Goal: Transaction & Acquisition: Purchase product/service

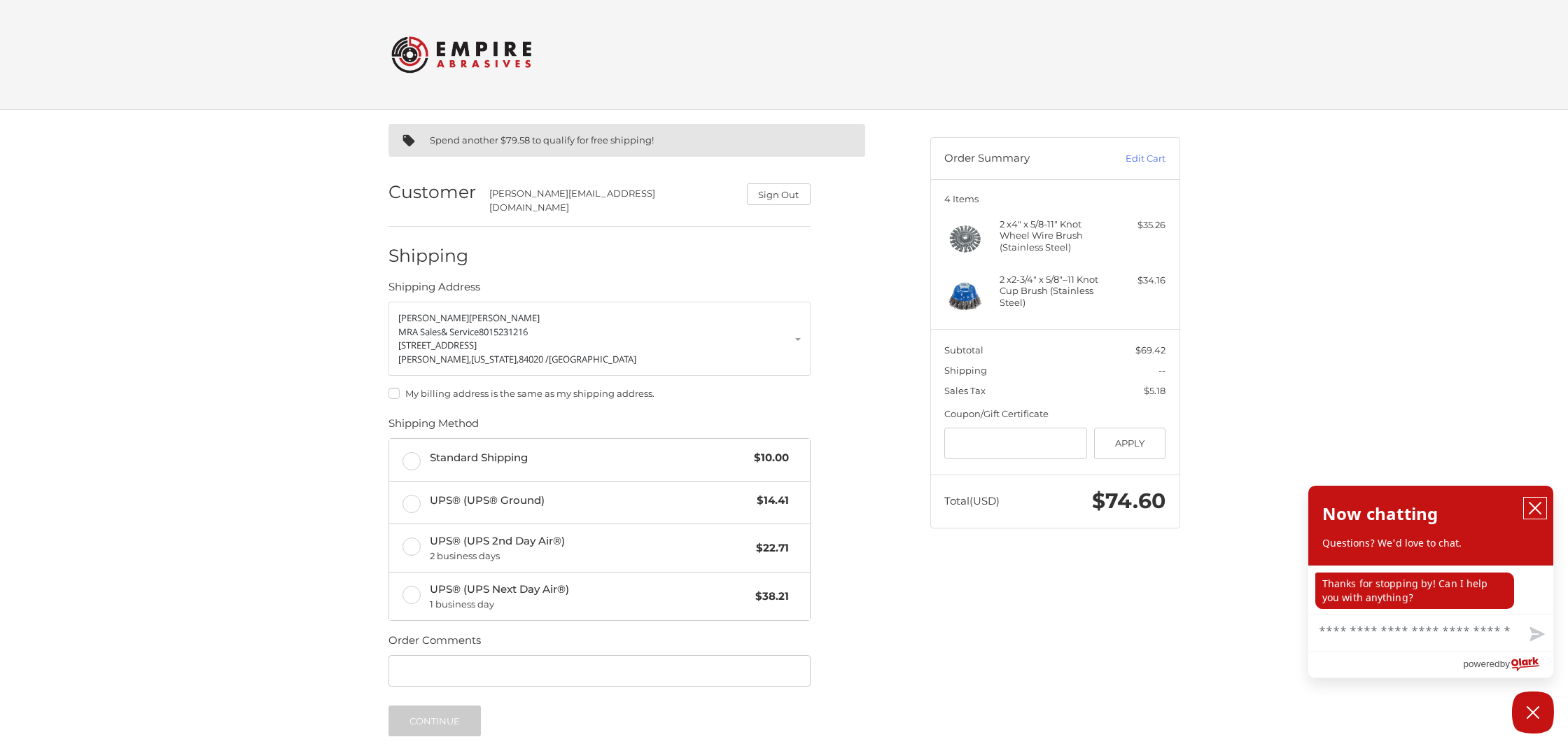
click at [1535, 512] on icon "close chatbox" at bounding box center [1535, 508] width 14 height 14
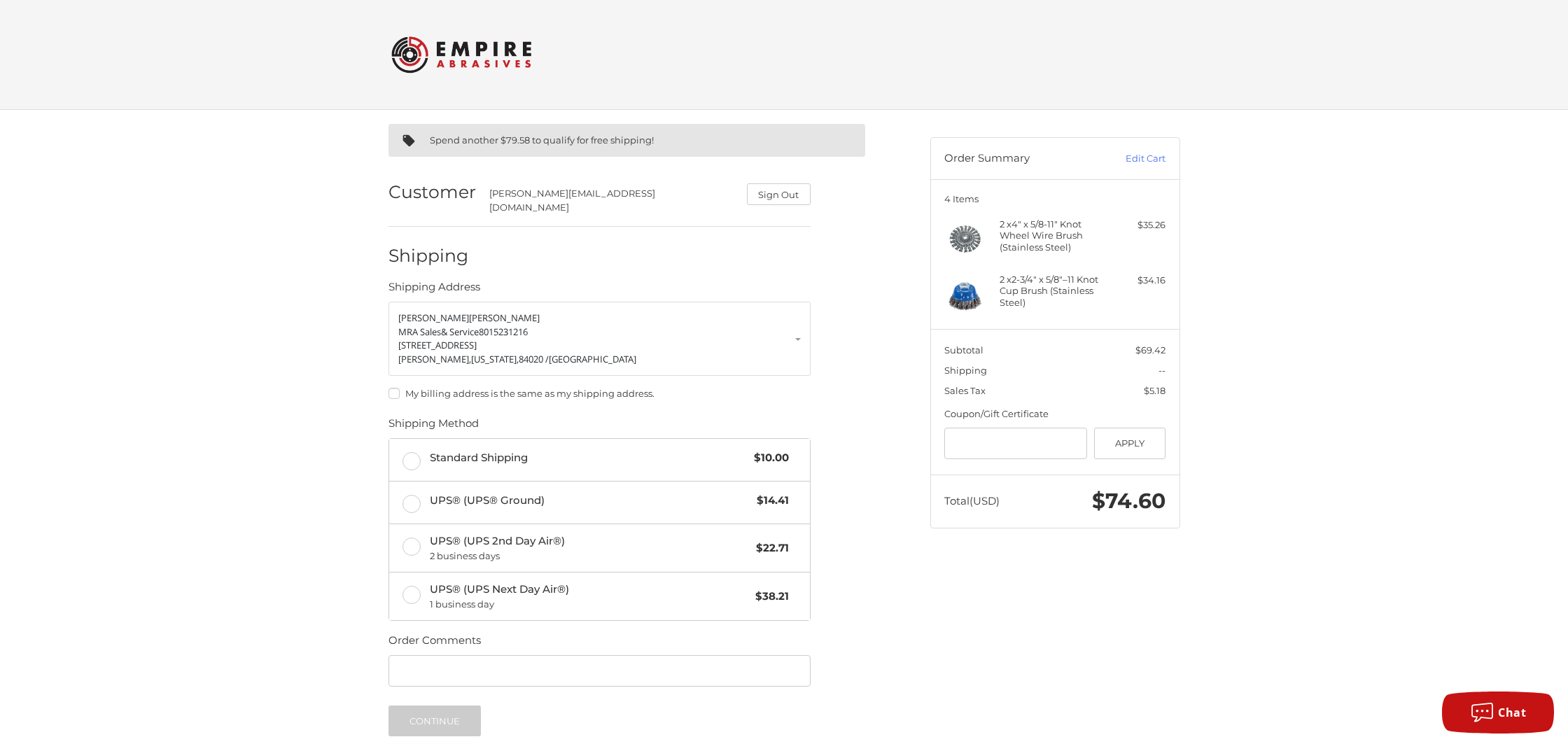
click at [484, 47] on img at bounding box center [461, 54] width 140 height 54
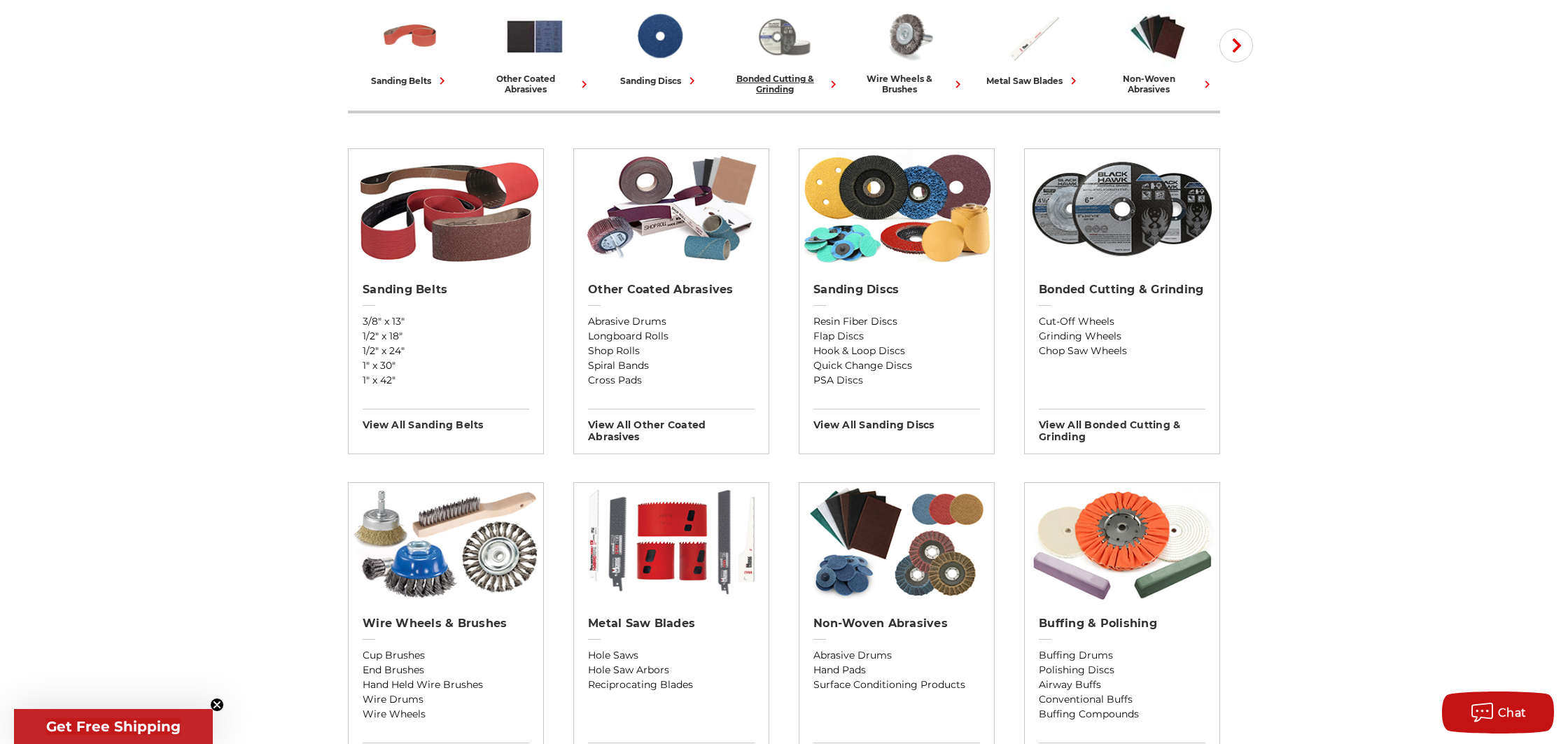
scroll to position [410, 0]
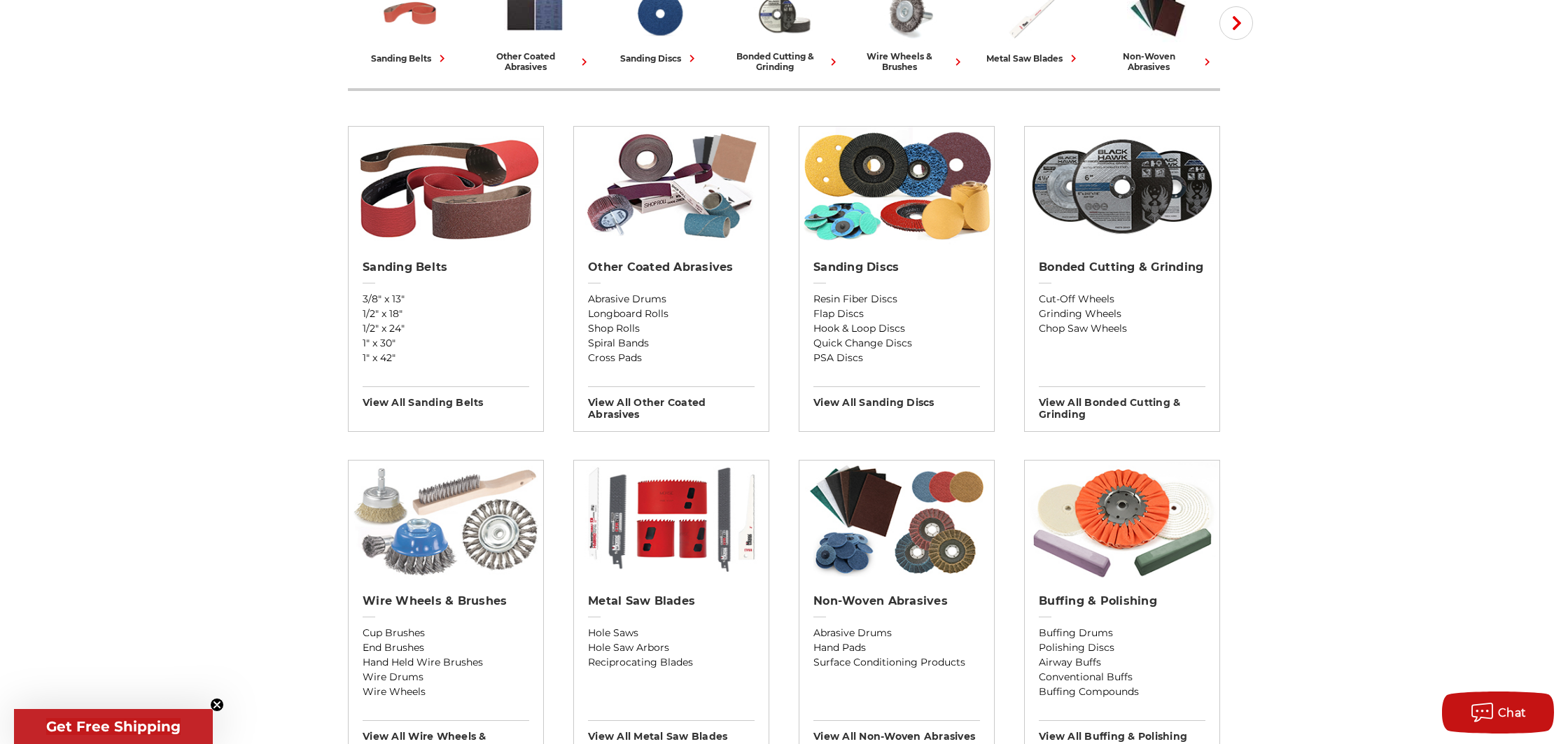
click at [440, 550] on img at bounding box center [446, 520] width 195 height 119
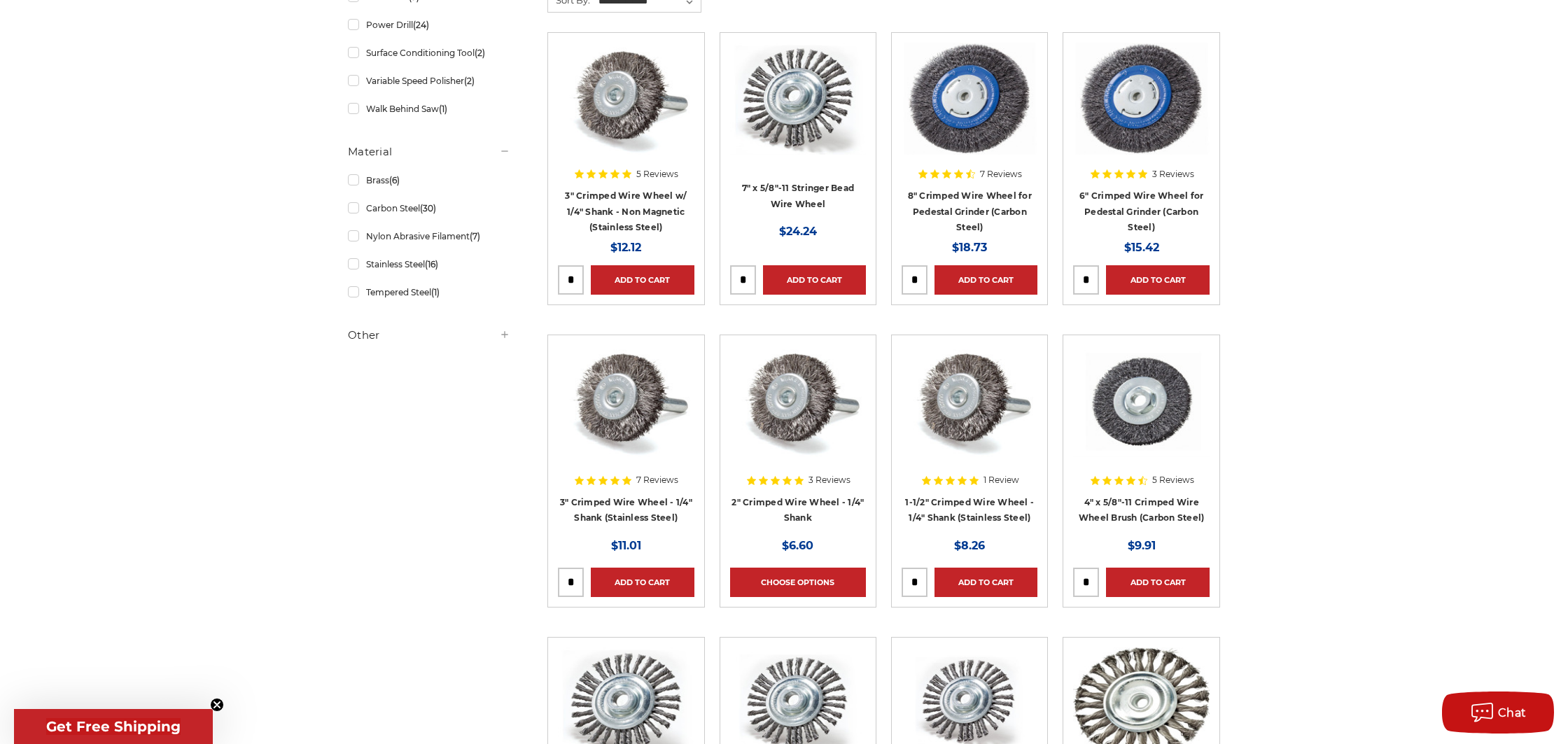
scroll to position [675, 0]
click at [615, 122] on img at bounding box center [625, 98] width 136 height 112
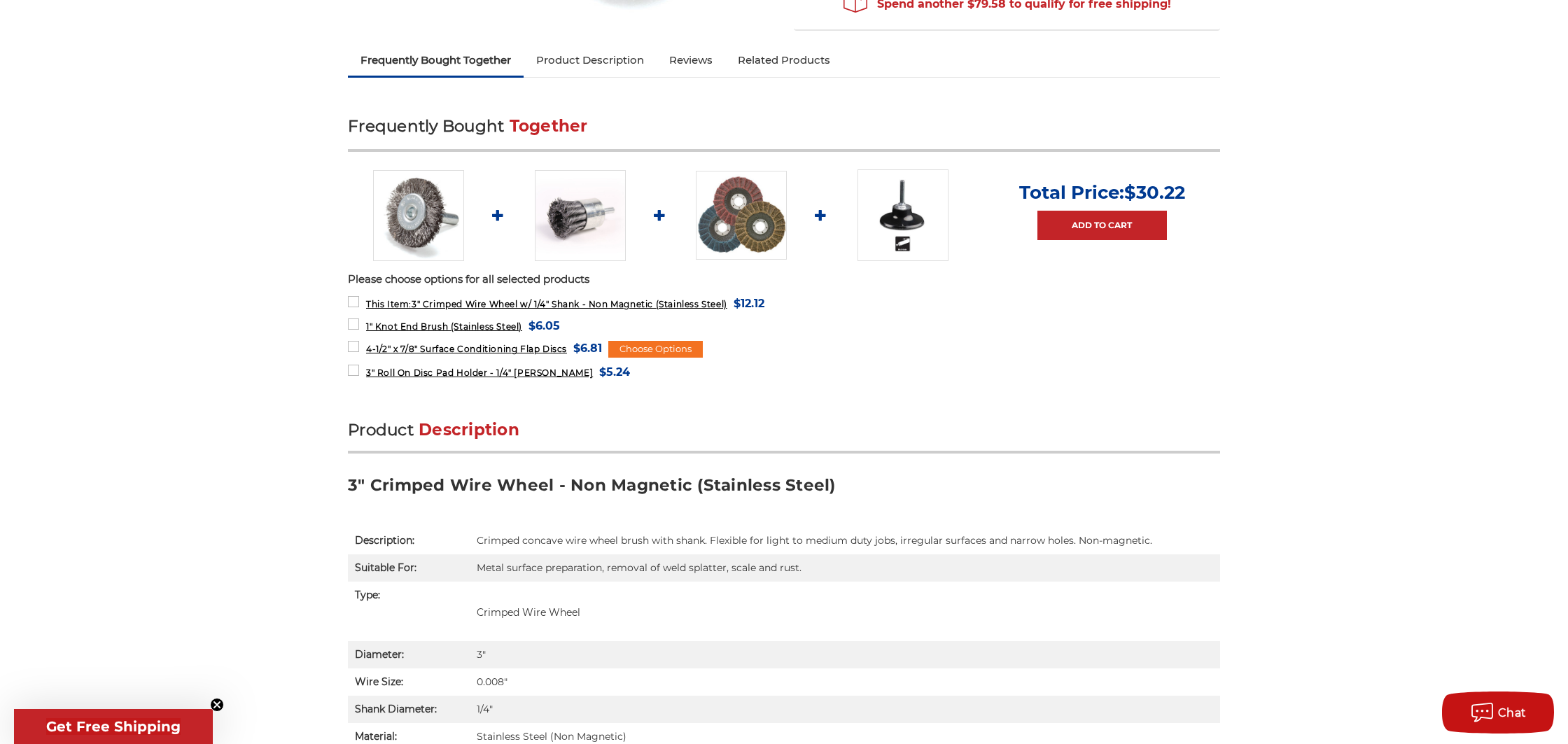
scroll to position [366, 0]
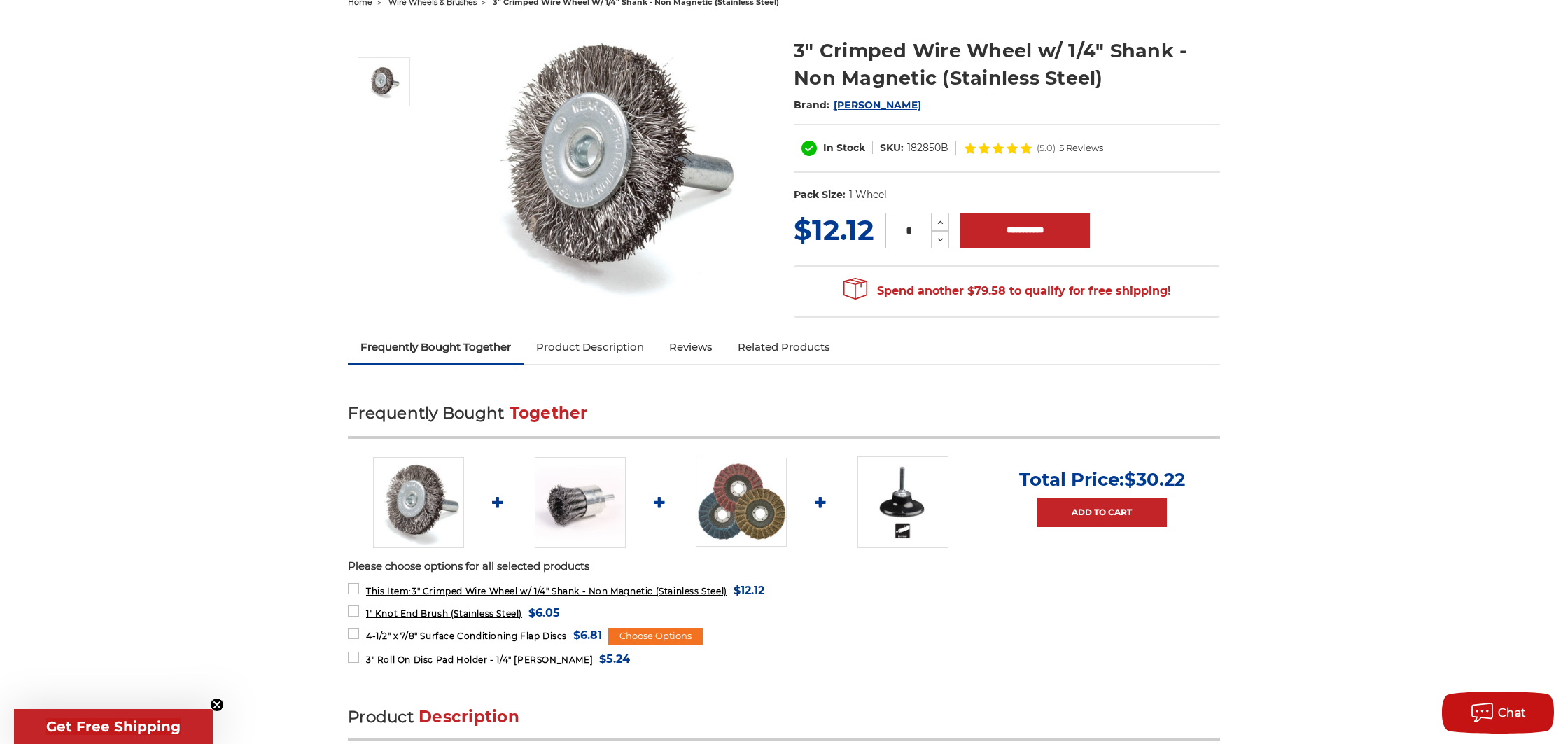
click at [623, 358] on link "Product Description" at bounding box center [591, 347] width 133 height 31
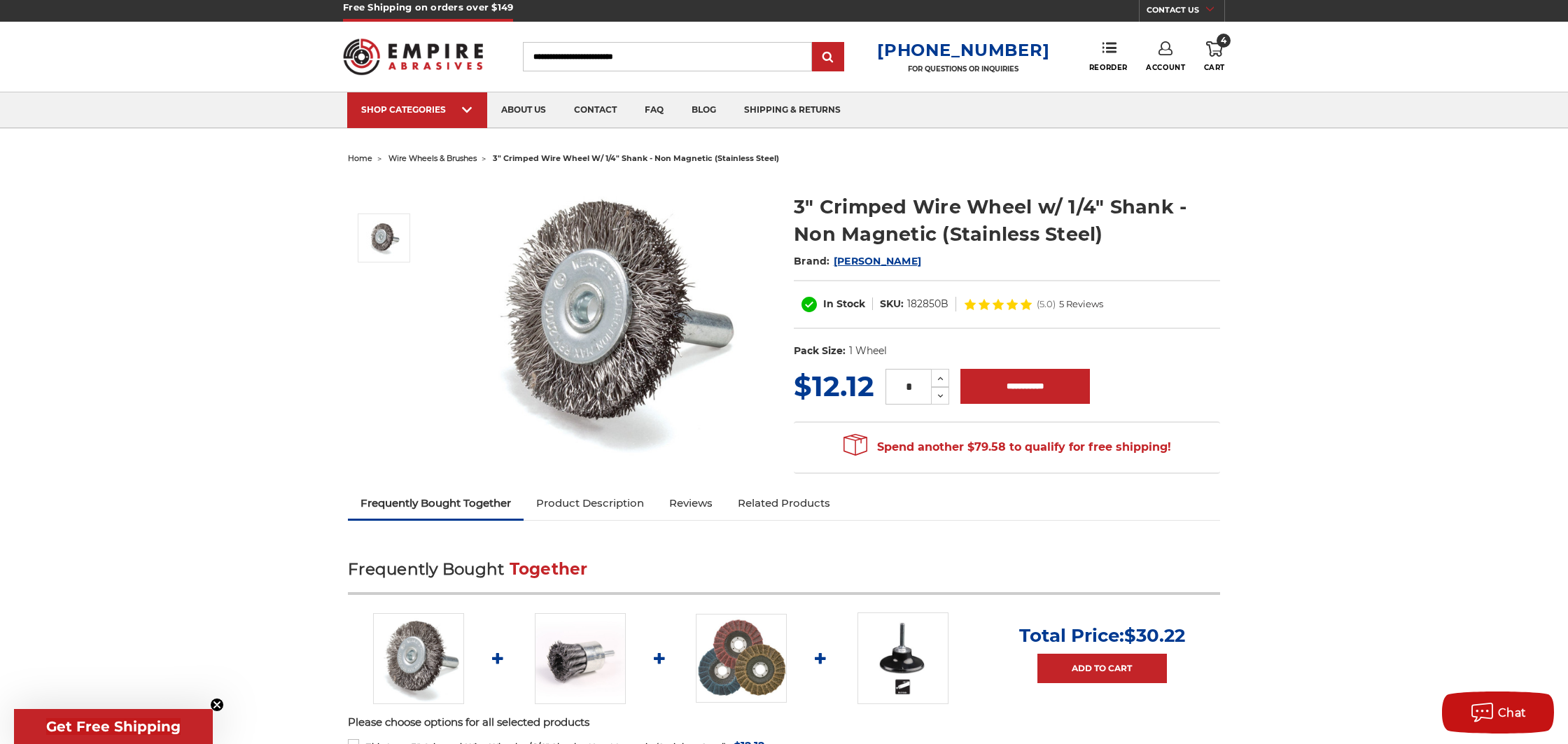
scroll to position [0, 0]
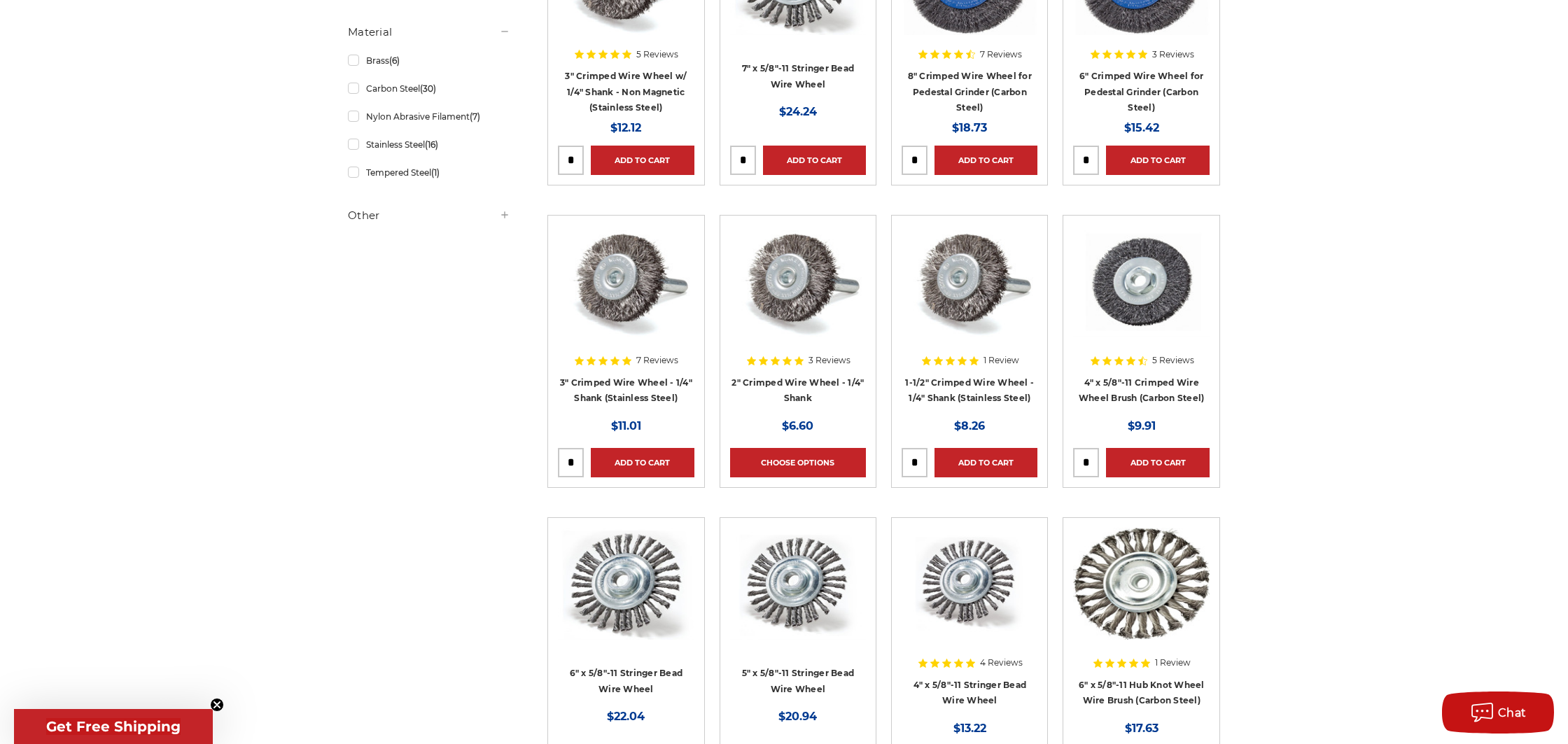
scroll to position [711, 0]
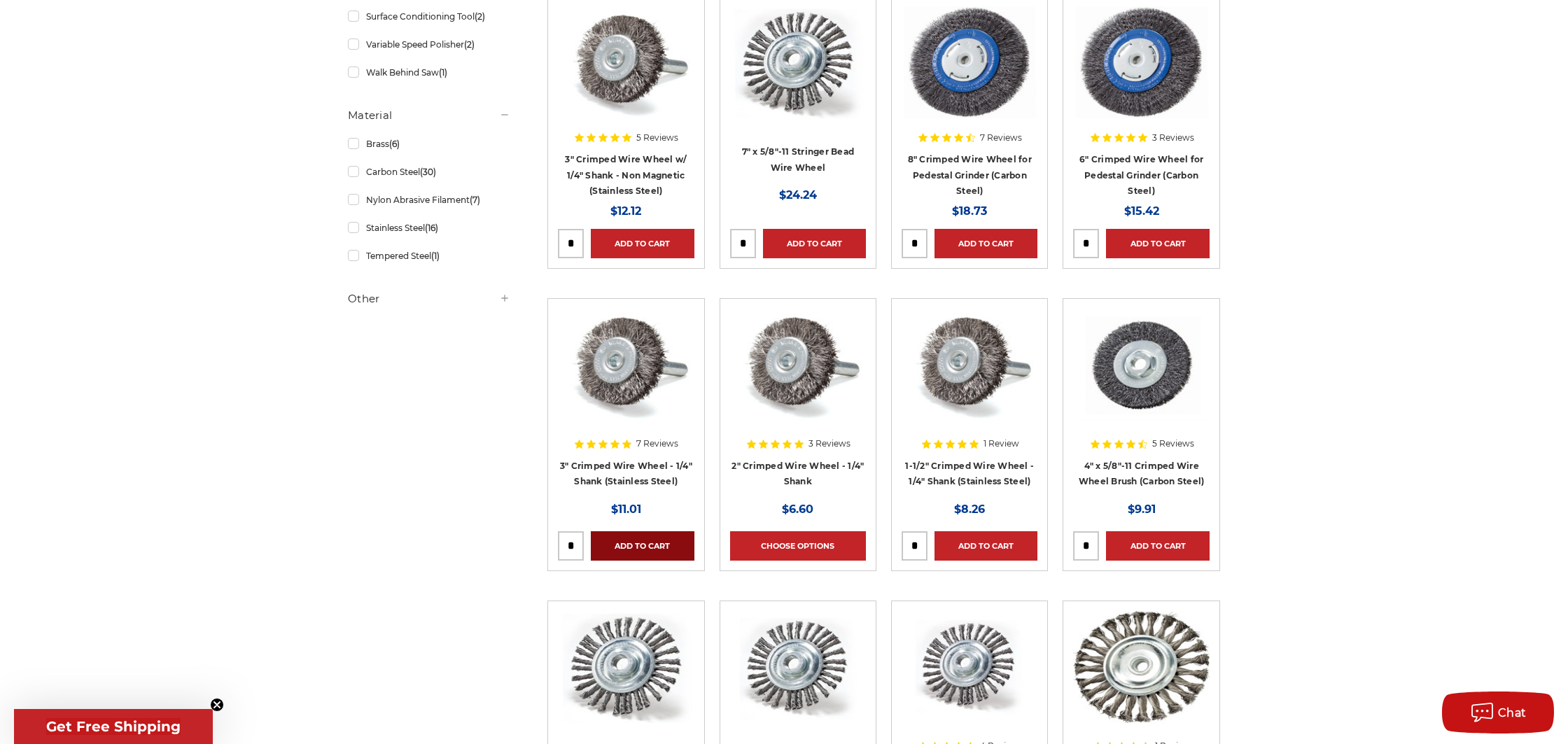
click at [646, 547] on link "Add to Cart" at bounding box center [642, 546] width 103 height 29
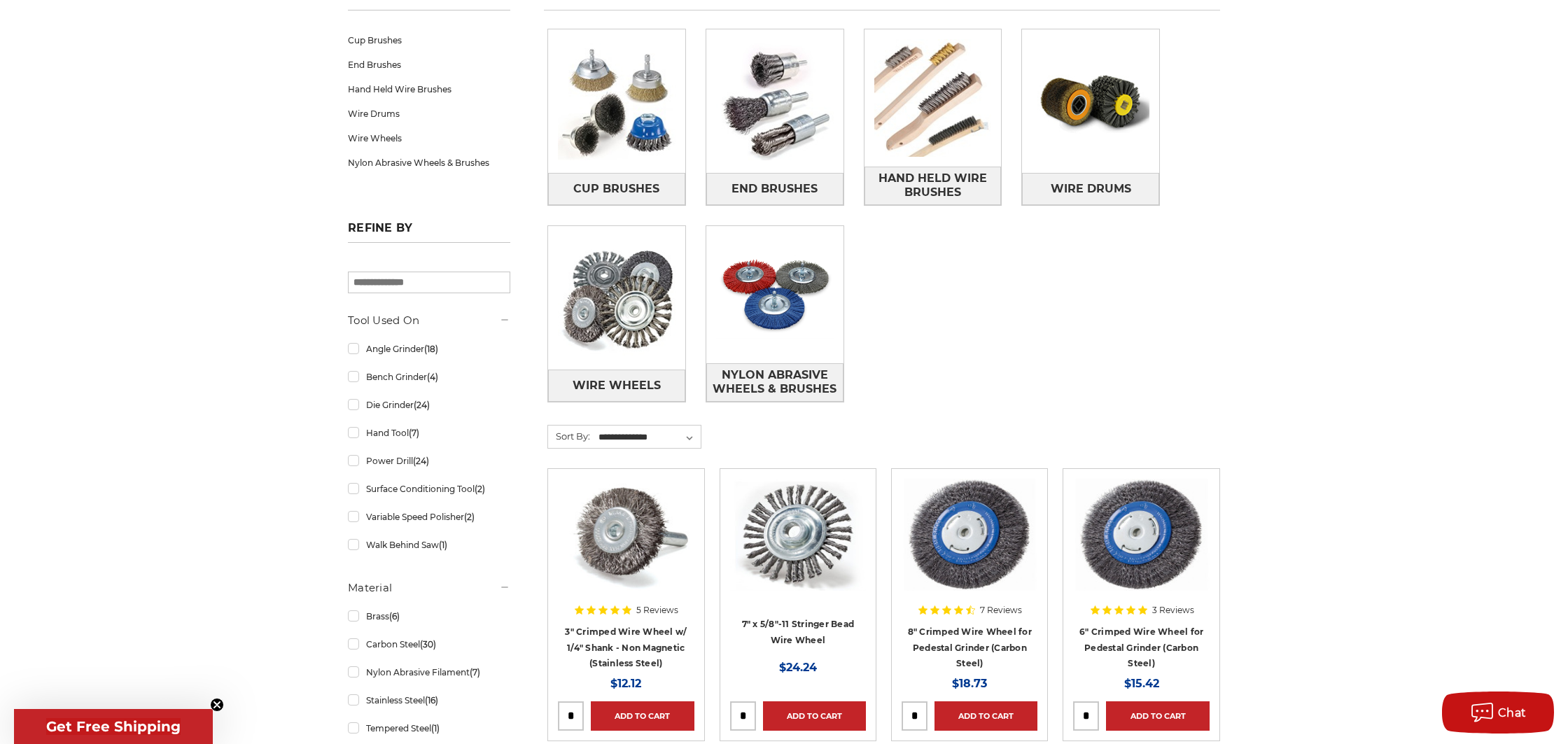
scroll to position [0, 0]
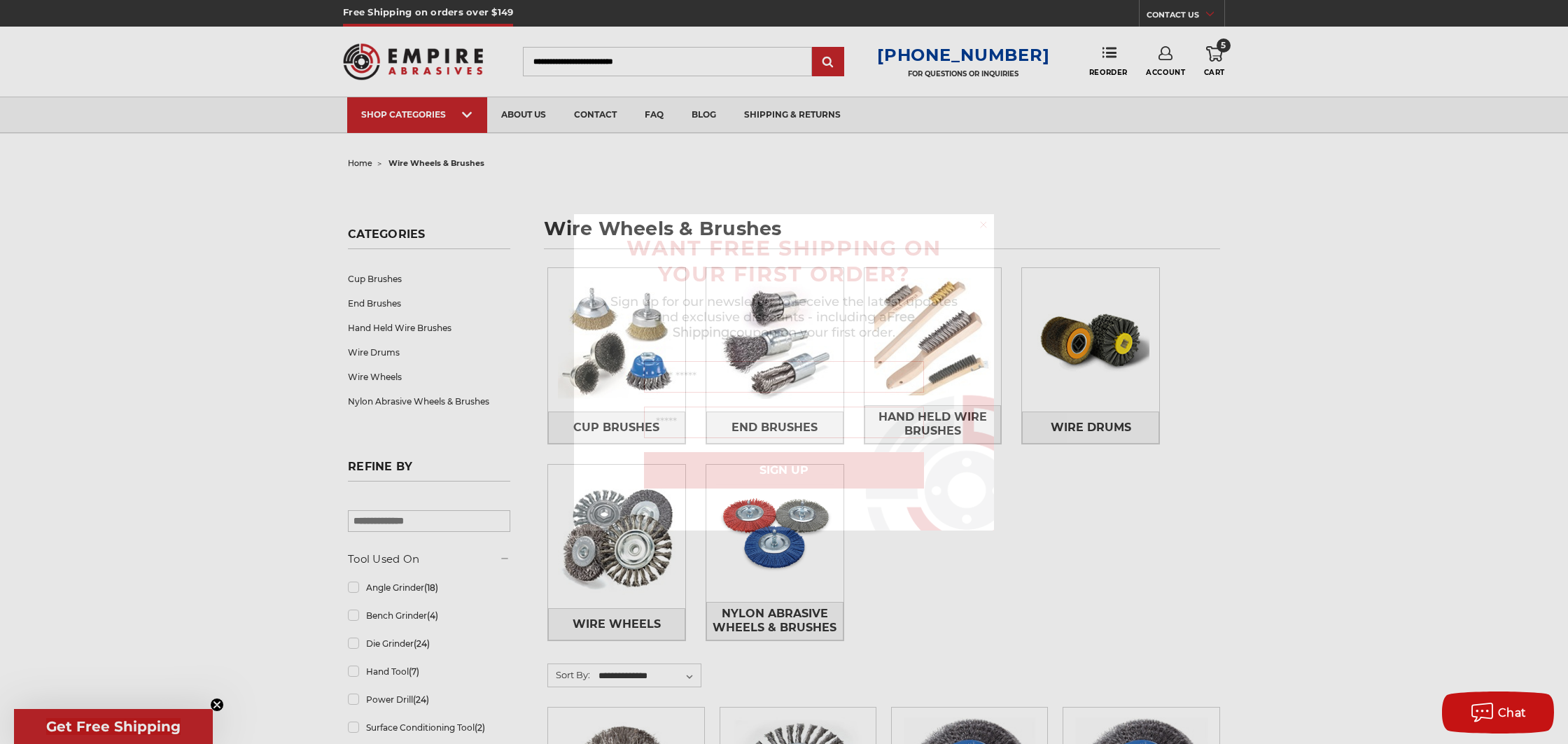
click at [983, 223] on circle "Close dialog" at bounding box center [984, 224] width 13 height 13
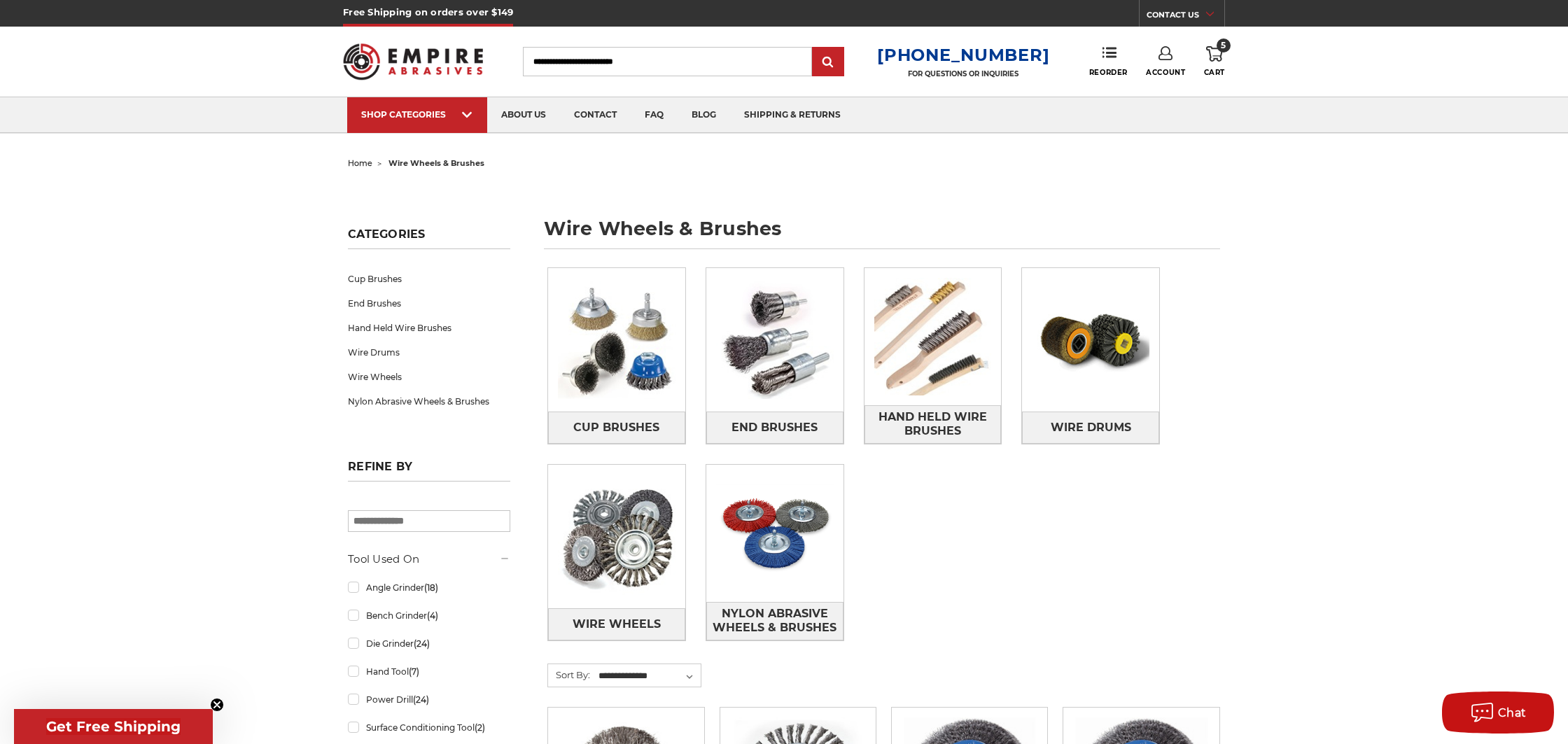
click at [1211, 47] on use at bounding box center [1215, 54] width 17 height 16
click at [1146, 112] on link "Check out now" at bounding box center [1120, 119] width 172 height 31
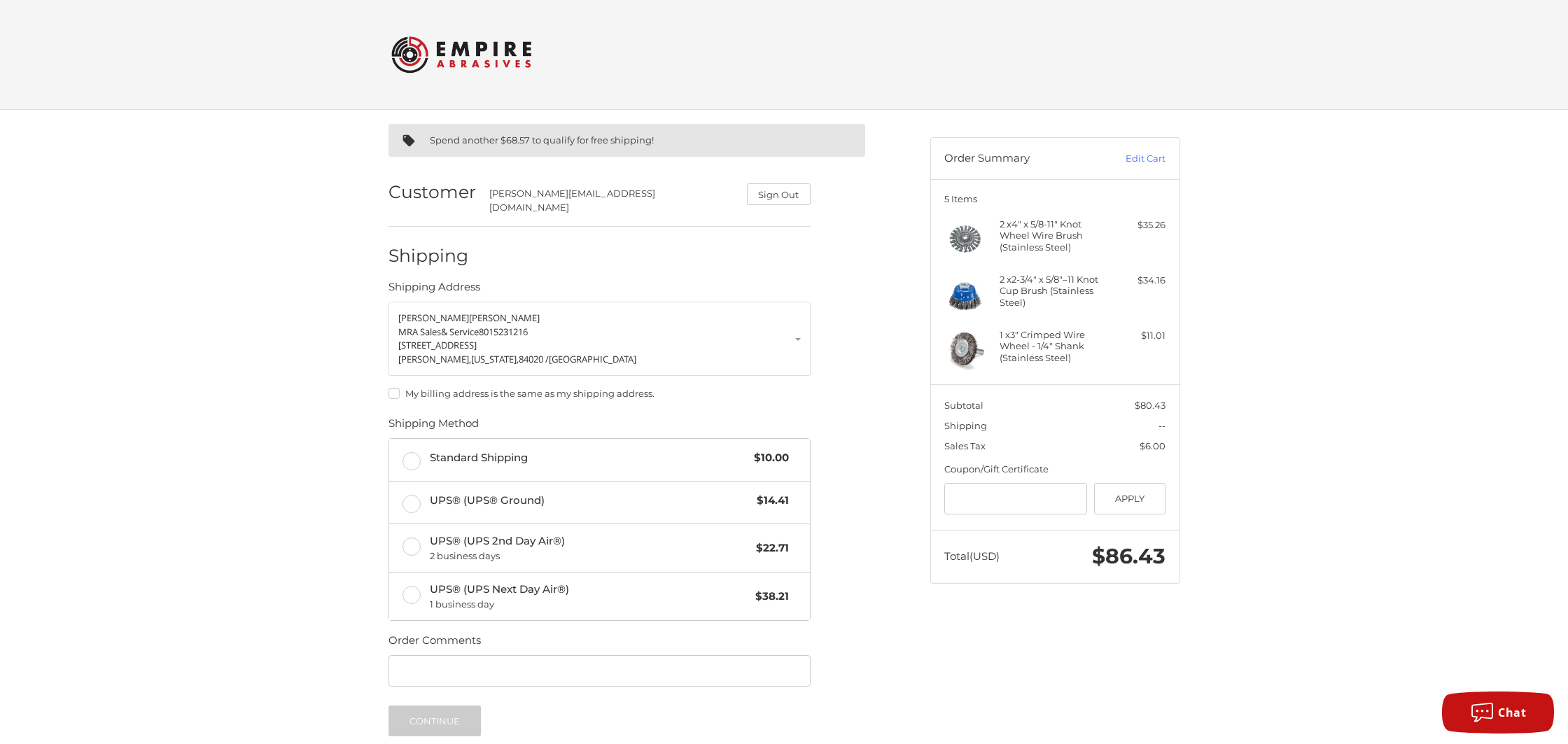
click at [500, 52] on img at bounding box center [461, 54] width 140 height 54
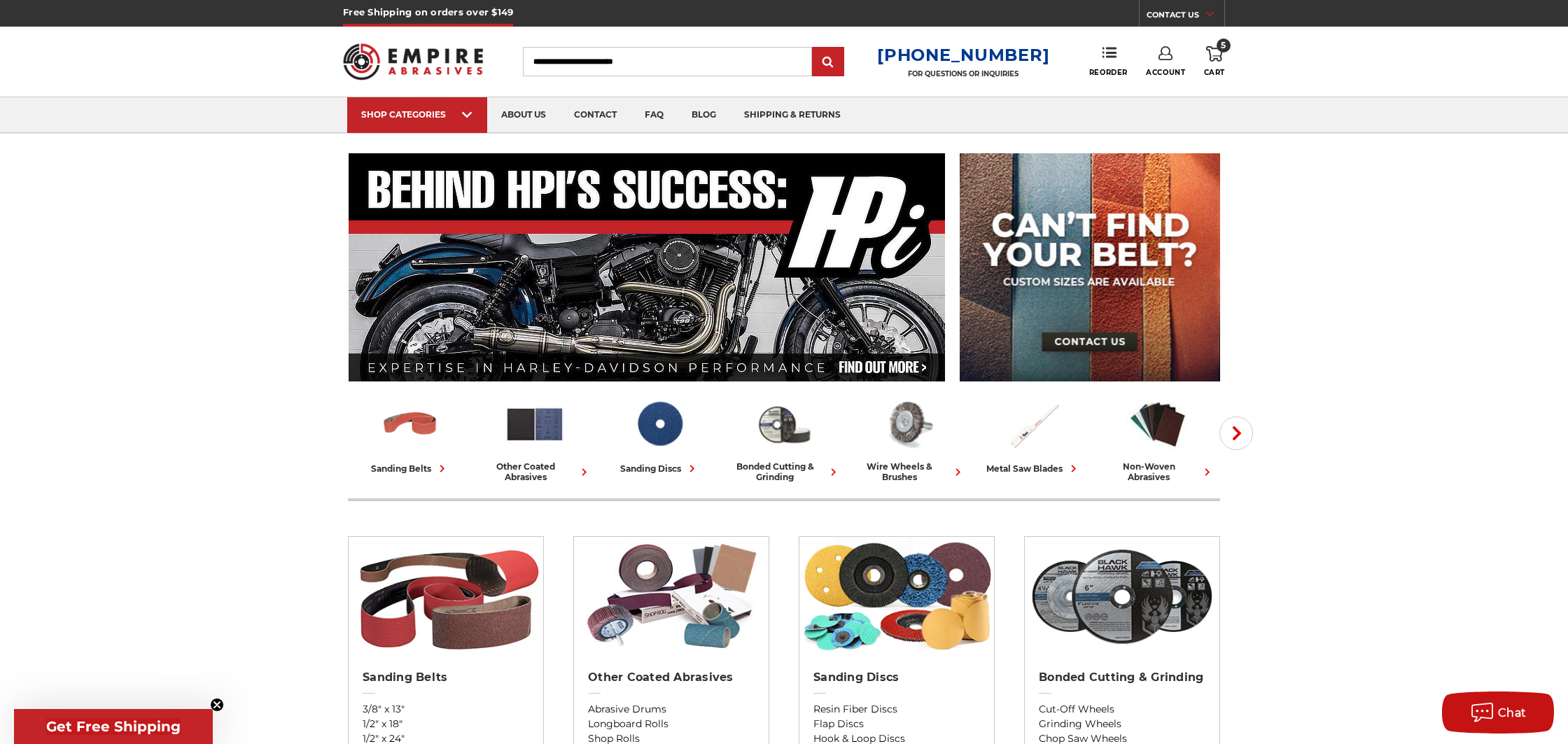
click at [1207, 66] on link "5 Cart" at bounding box center [1214, 62] width 21 height 31
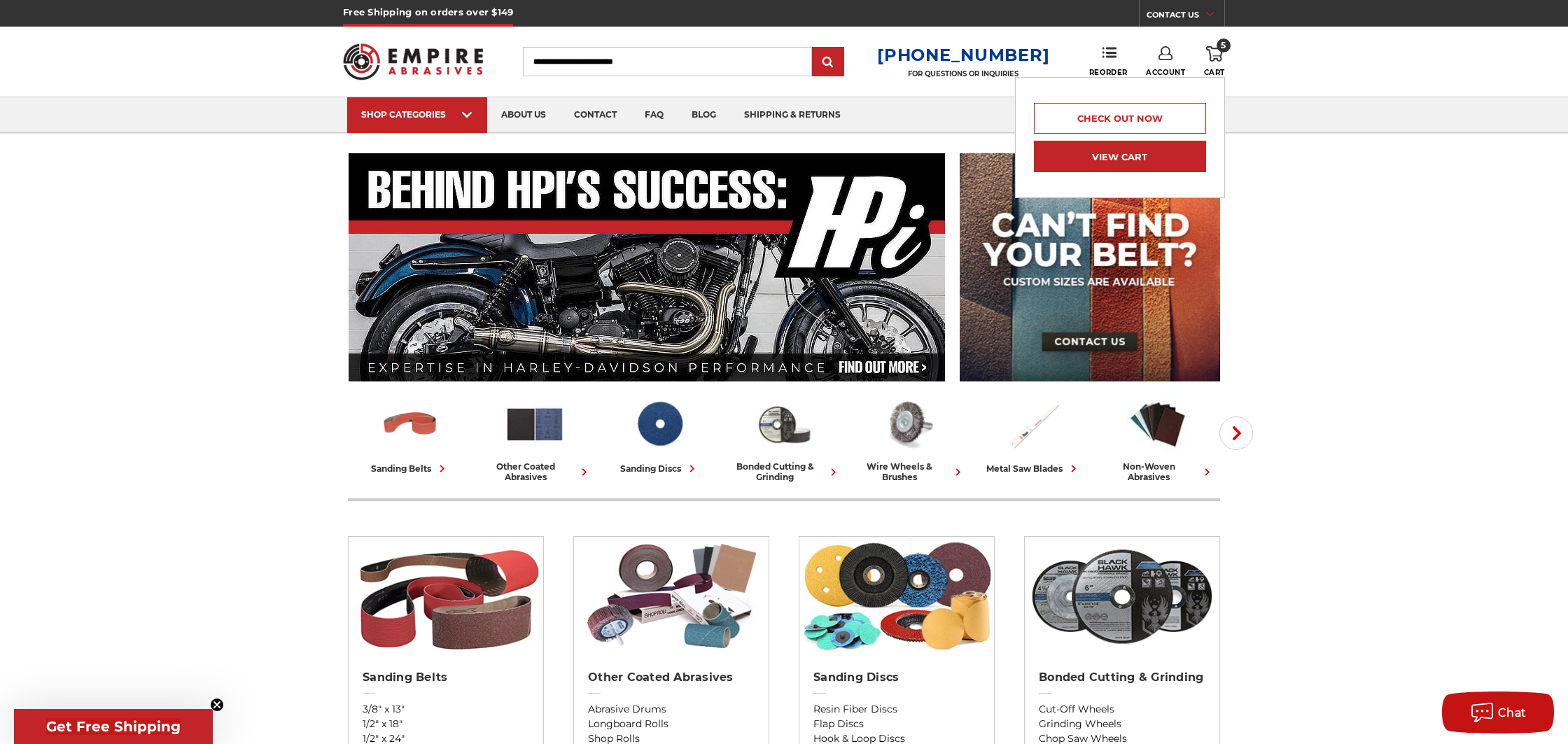
click at [1125, 159] on link "View Cart" at bounding box center [1120, 157] width 172 height 32
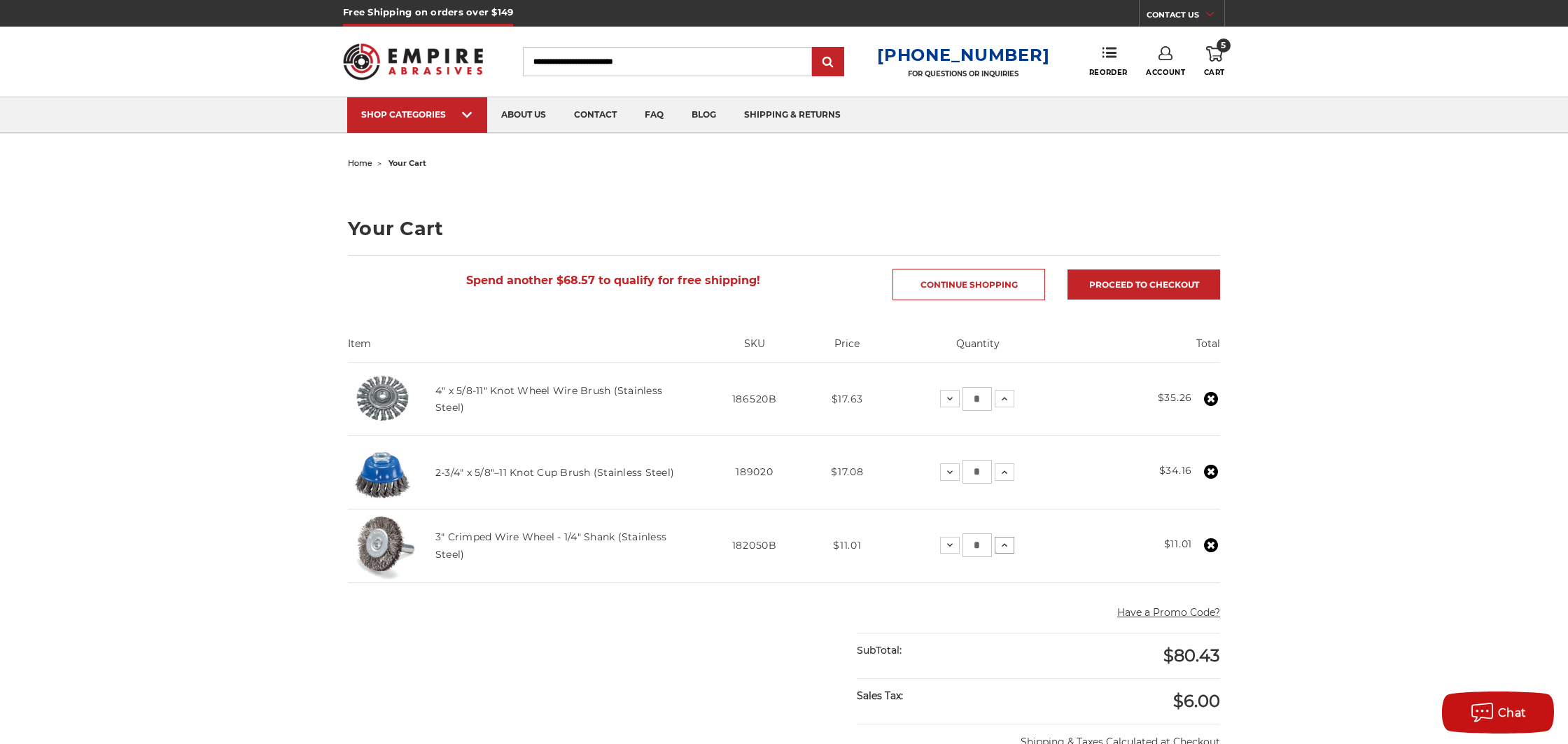
click at [1005, 544] on icon at bounding box center [1005, 545] width 11 height 11
click at [1007, 546] on icon at bounding box center [1005, 545] width 11 height 11
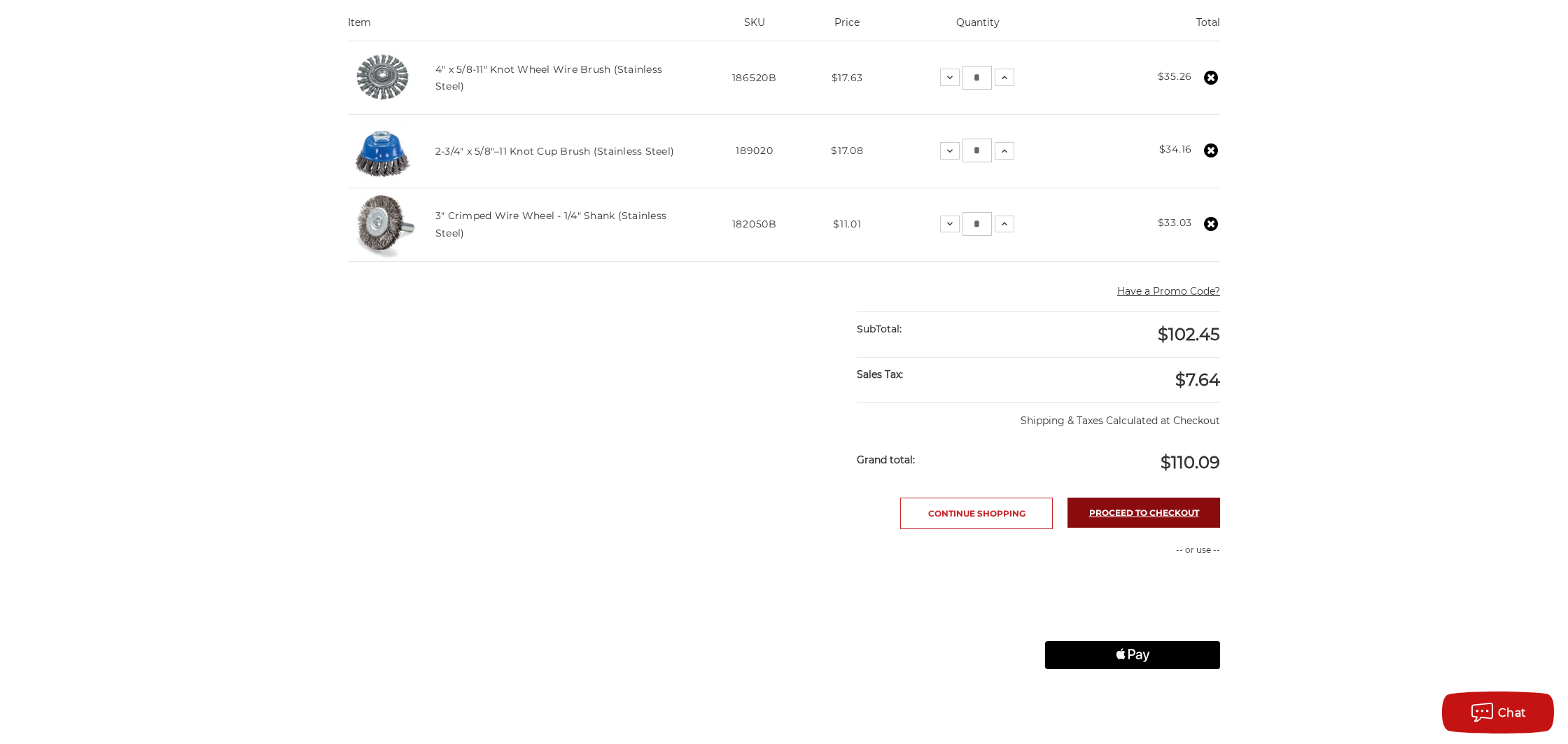
scroll to position [320, 0]
click at [1099, 516] on link "Proceed to checkout" at bounding box center [1143, 514] width 153 height 30
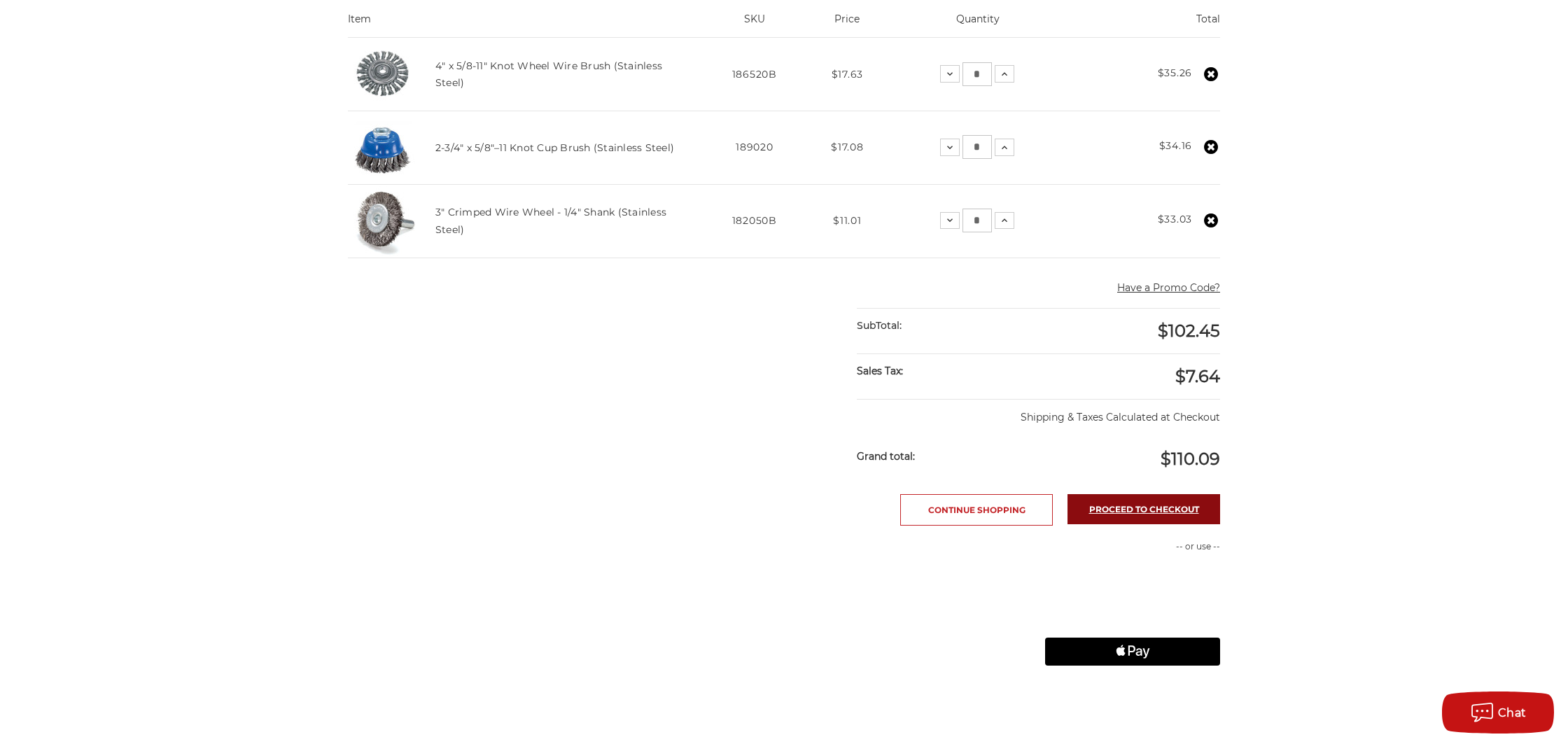
scroll to position [326, 0]
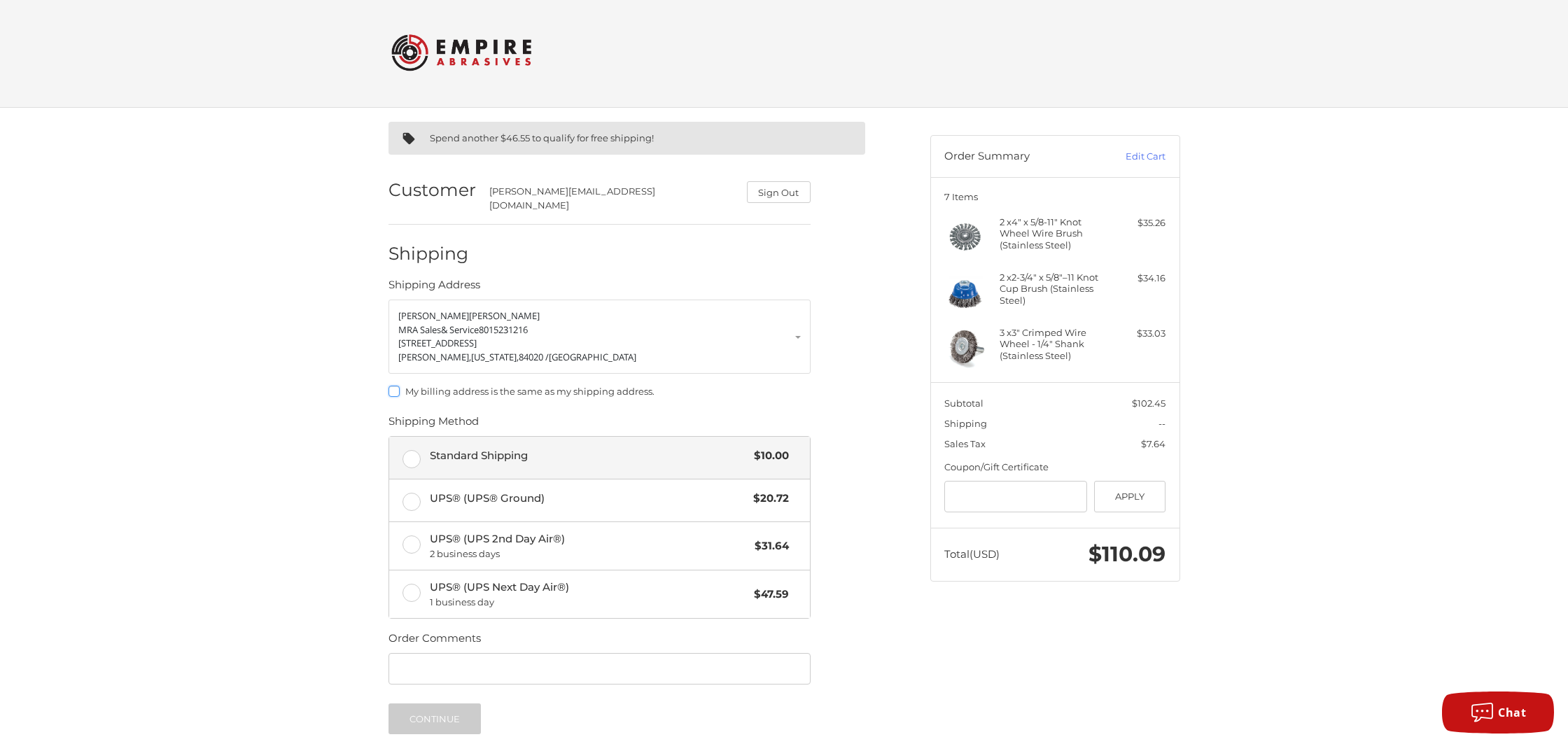
scroll to position [4, 0]
click at [988, 498] on input "Gift Certificate or Coupon Code" at bounding box center [1015, 494] width 143 height 32
type input "******"
click at [1136, 494] on button "Apply" at bounding box center [1130, 494] width 72 height 32
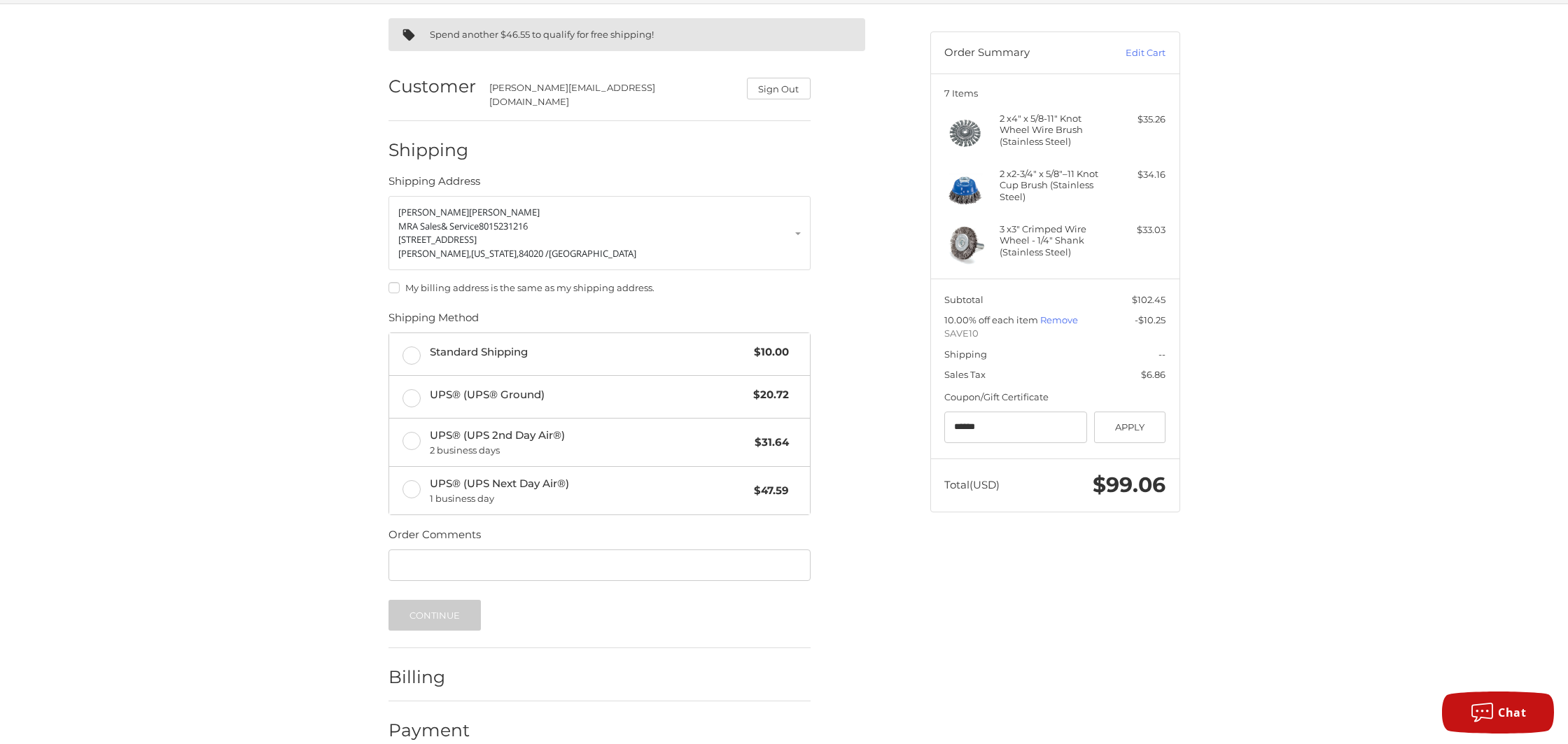
scroll to position [106, 0]
click at [419, 350] on label "Standard Shipping $10.00" at bounding box center [599, 354] width 421 height 42
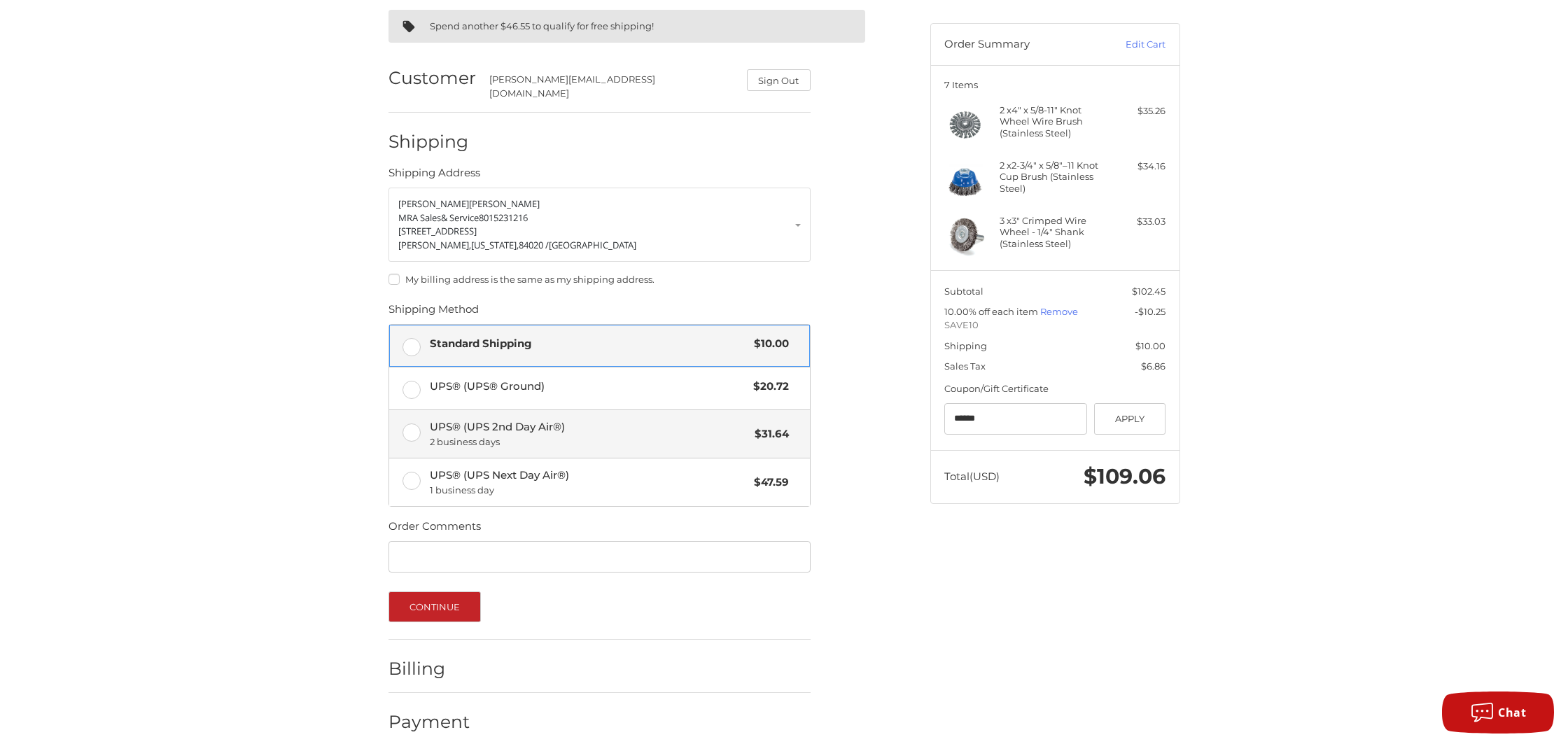
scroll to position [118, 0]
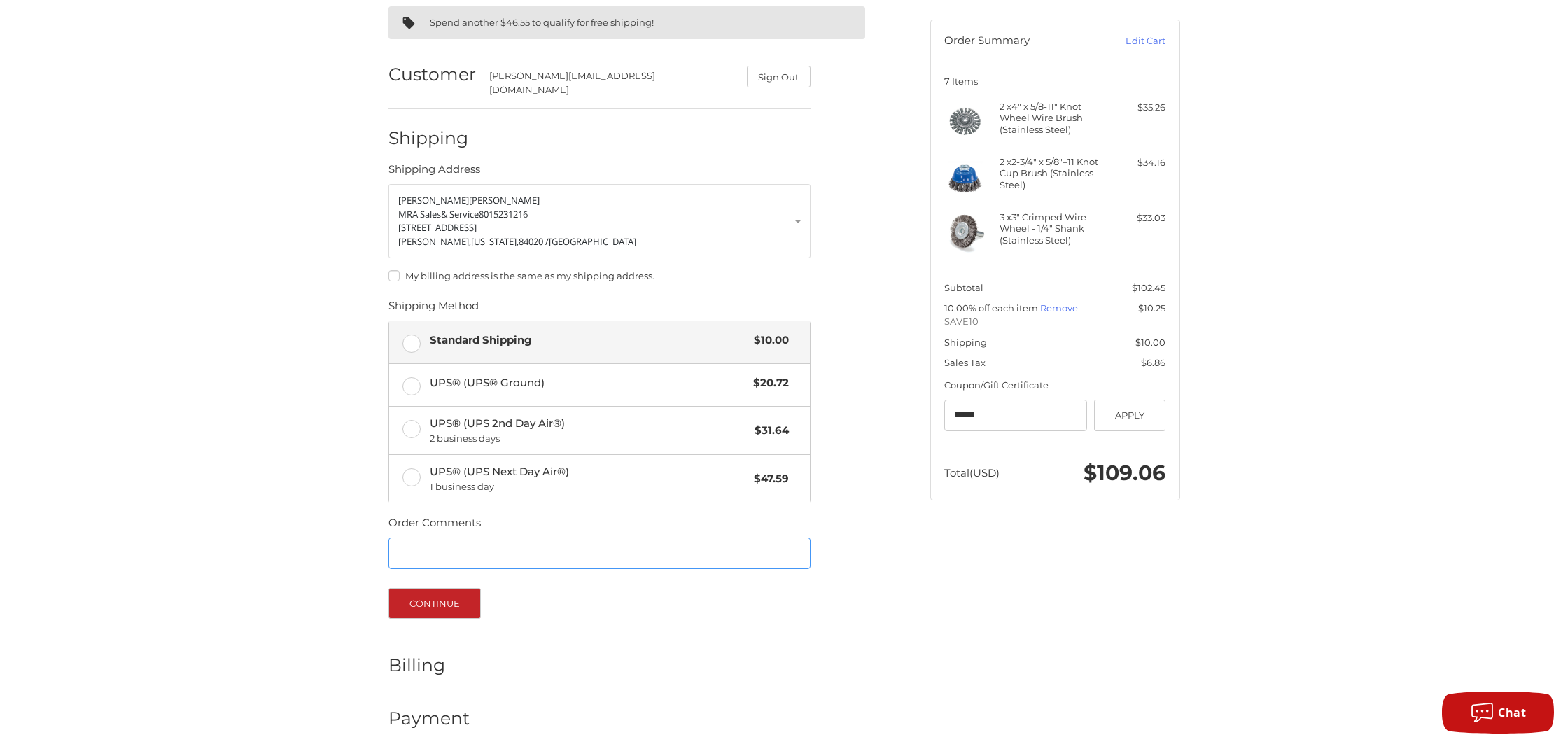
click at [460, 538] on input "Order Comments" at bounding box center [599, 553] width 422 height 32
type input "**********"
click at [449, 587] on button "Continue" at bounding box center [435, 602] width 93 height 31
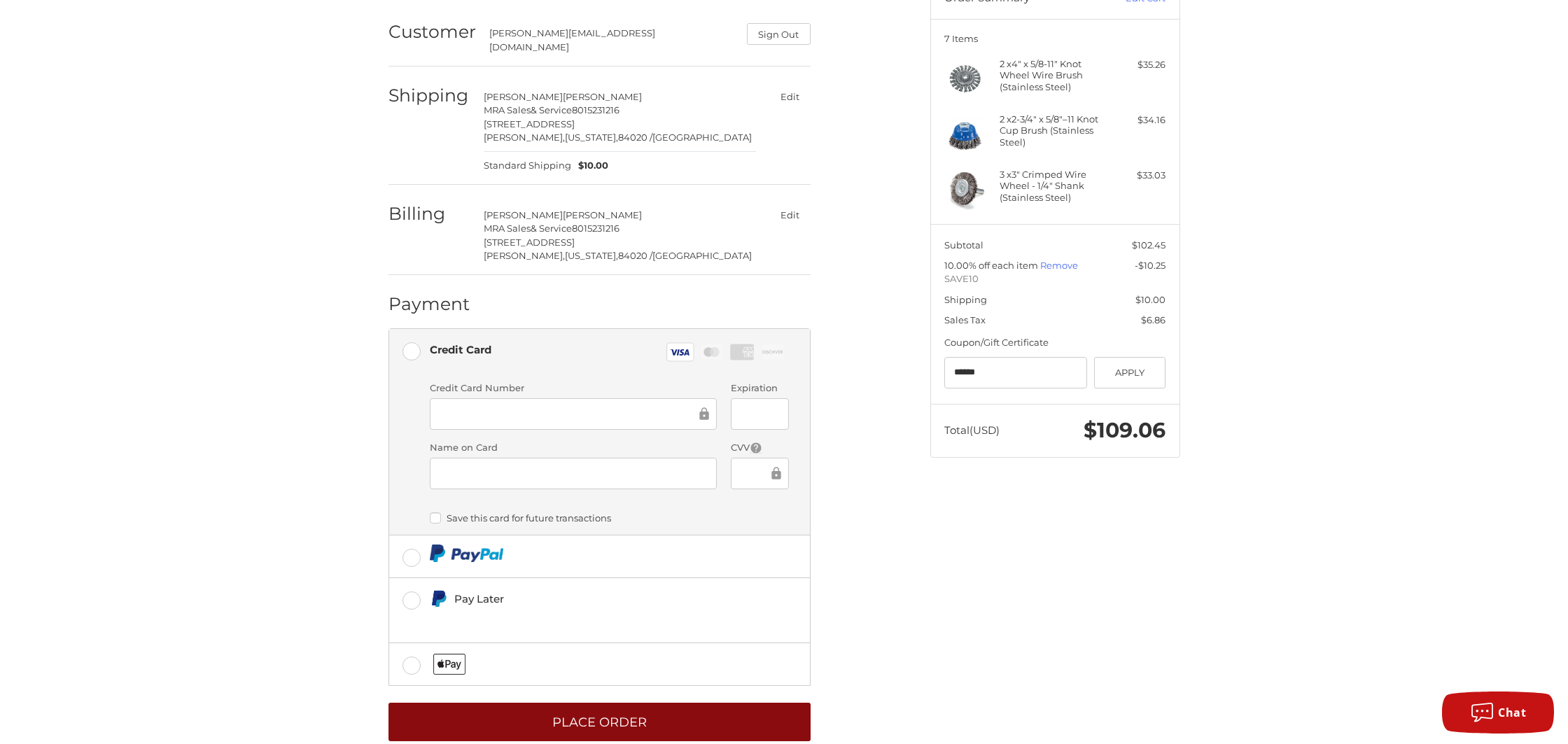
scroll to position [179, 0]
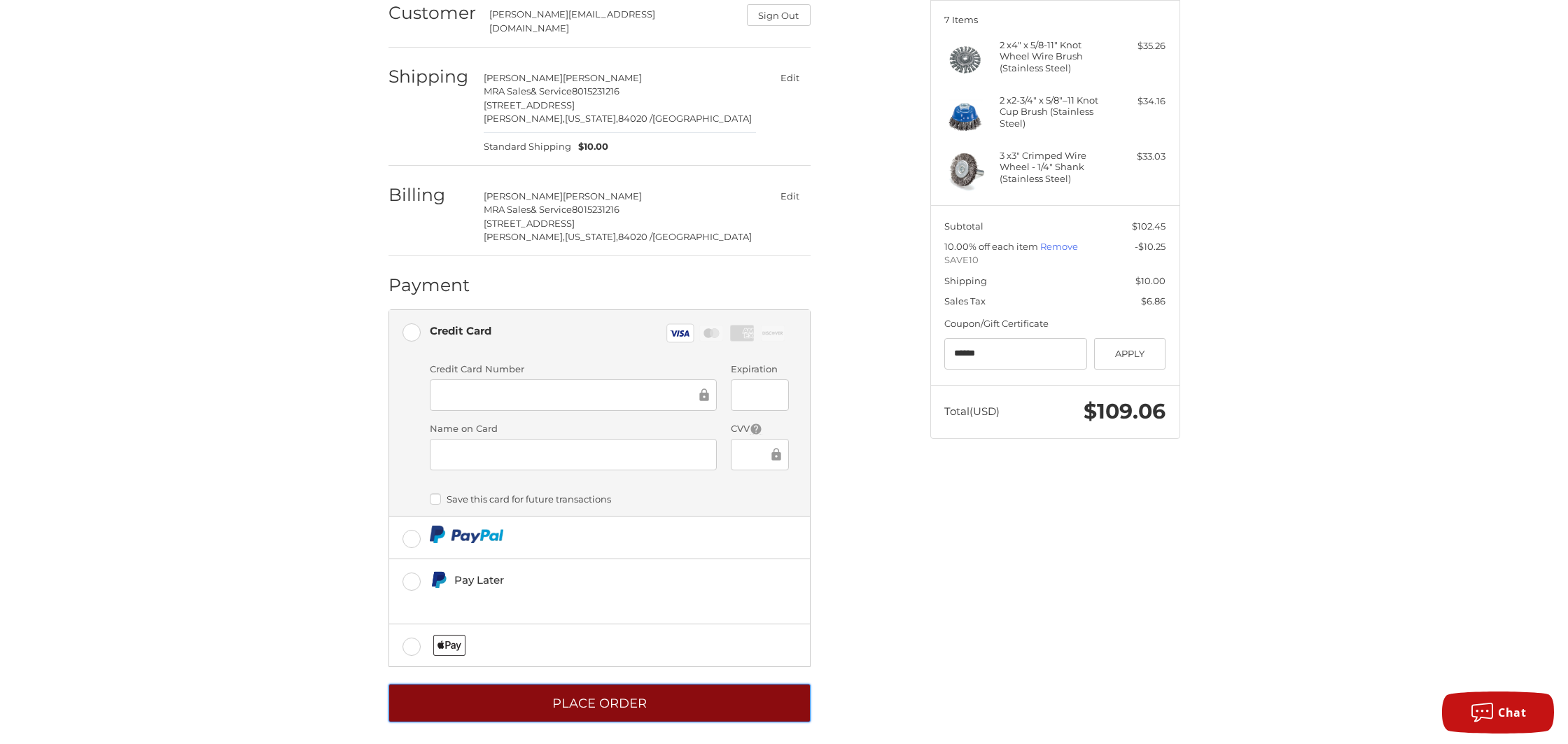
click at [591, 694] on button "Place Order" at bounding box center [599, 703] width 422 height 39
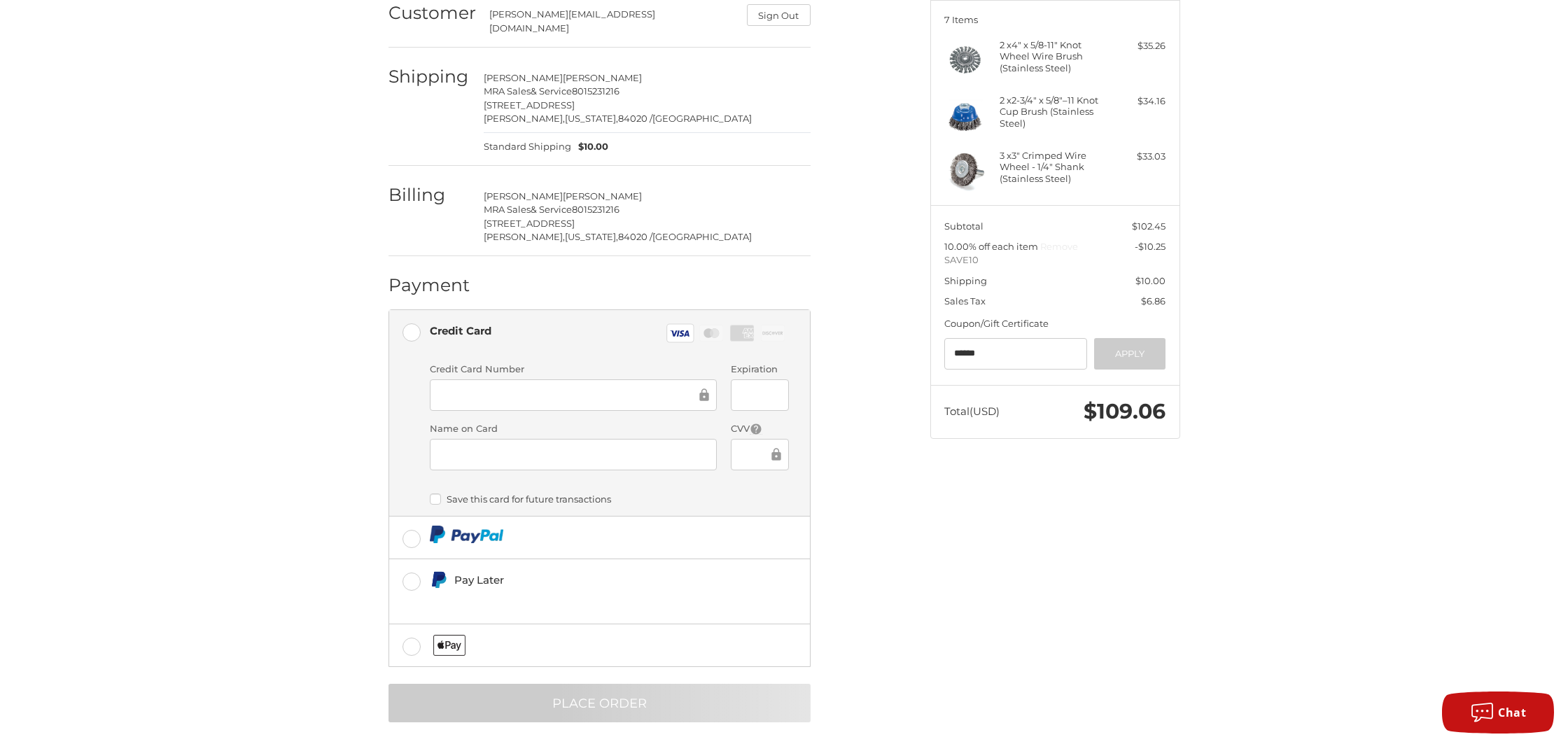
scroll to position [0, 0]
